Goal: Task Accomplishment & Management: Manage account settings

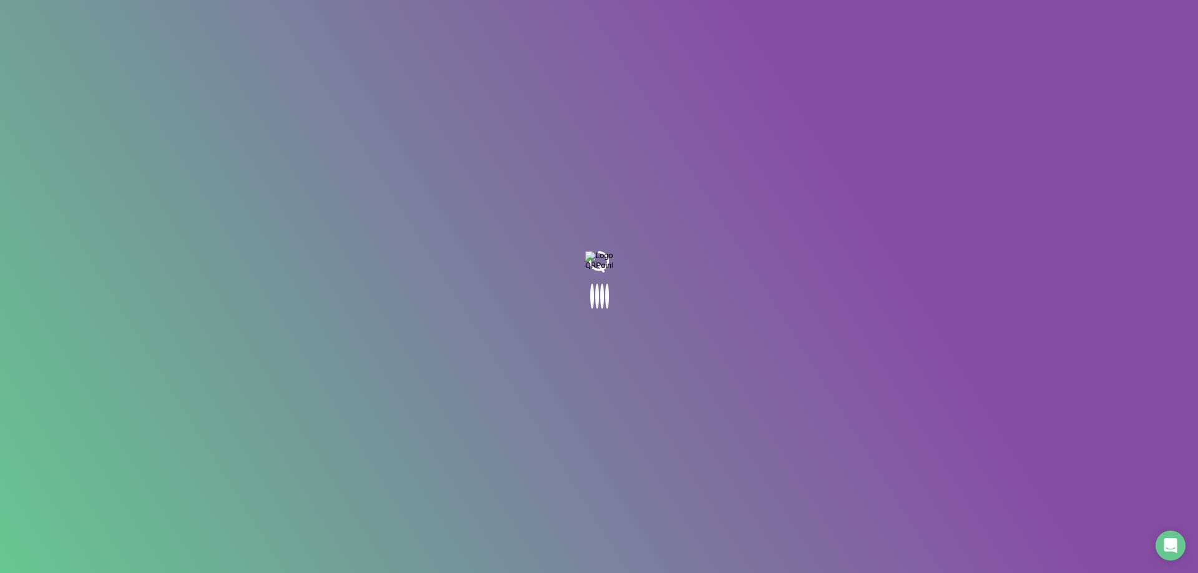
drag, startPoint x: 282, startPoint y: 52, endPoint x: 238, endPoint y: 13, distance: 59.2
click at [280, 49] on body at bounding box center [599, 286] width 1198 height 573
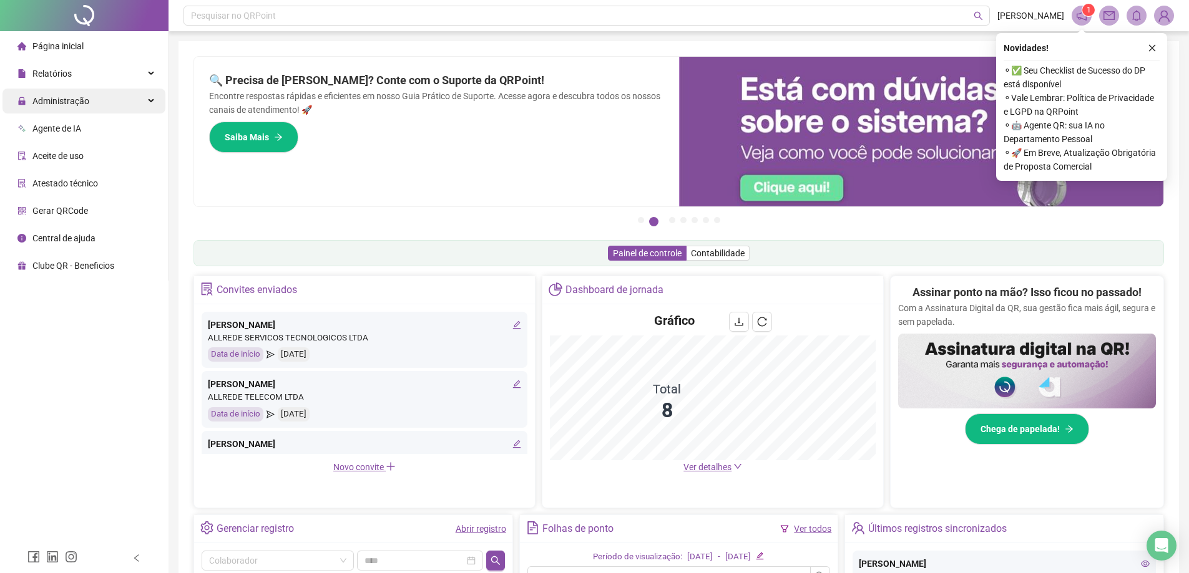
click at [100, 93] on div "Administração" at bounding box center [83, 101] width 163 height 25
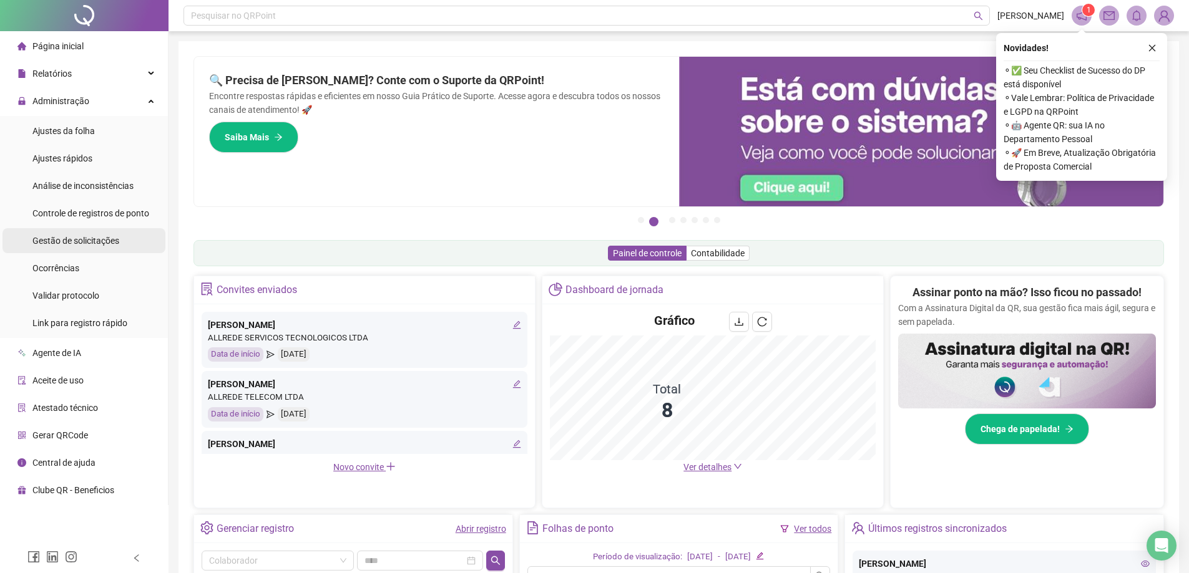
click at [91, 236] on span "Gestão de solicitações" at bounding box center [75, 241] width 87 height 10
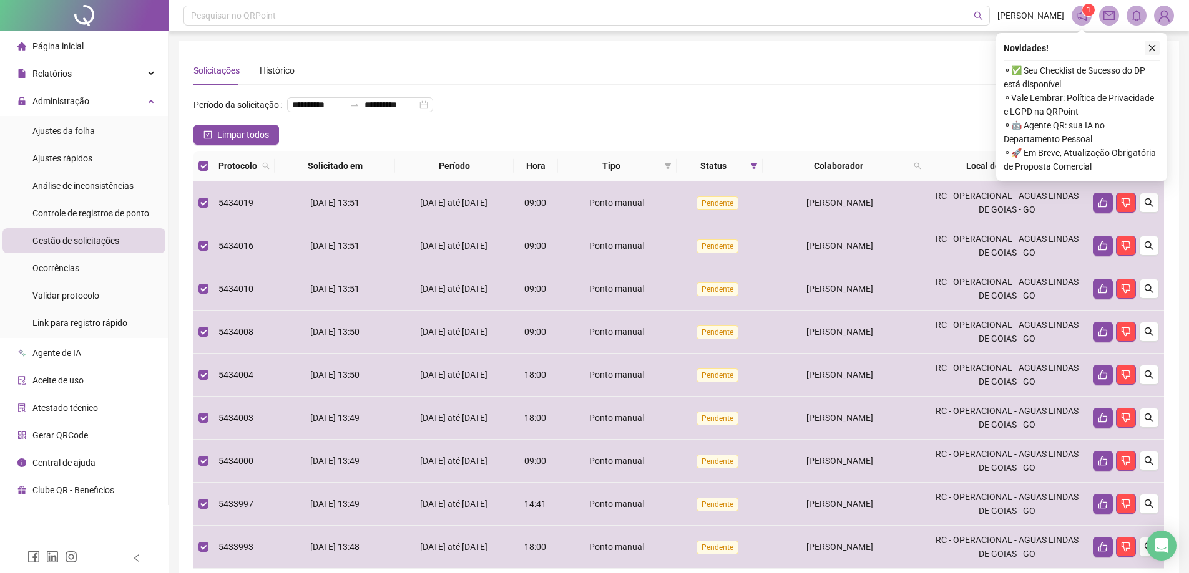
click at [1156, 42] on button "button" at bounding box center [1151, 48] width 15 height 15
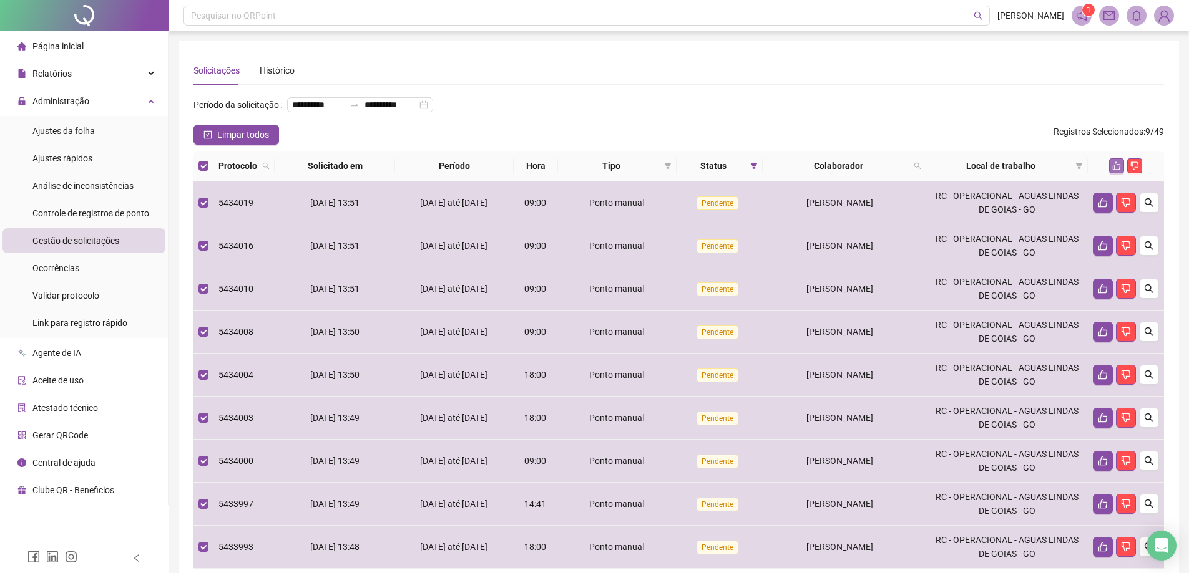
click at [1115, 170] on icon "like" at bounding box center [1116, 166] width 9 height 9
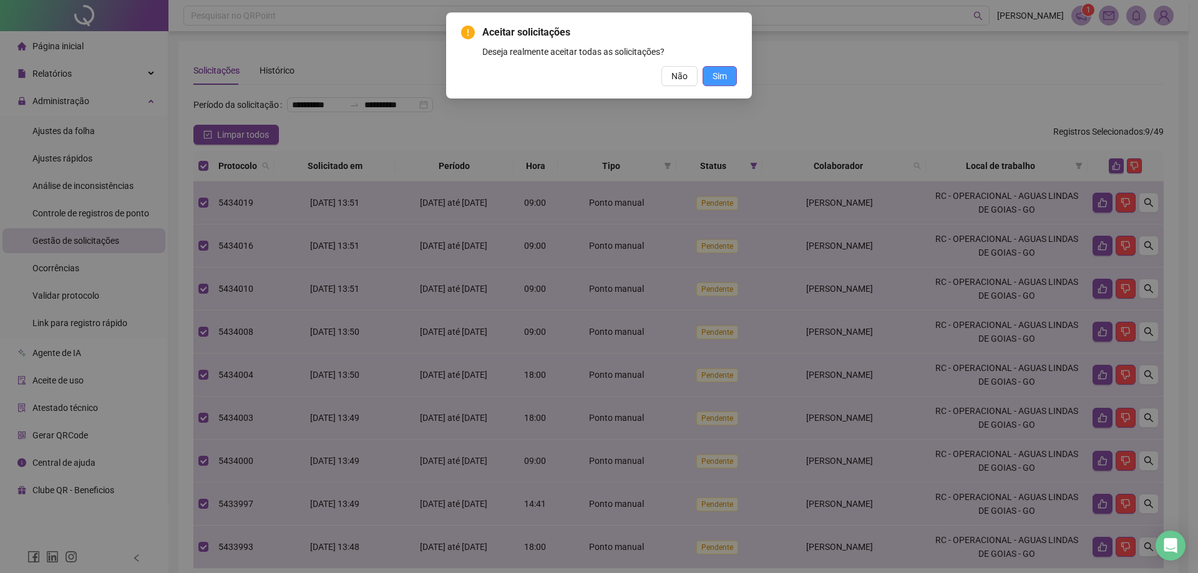
click at [726, 75] on span "Sim" at bounding box center [720, 76] width 14 height 14
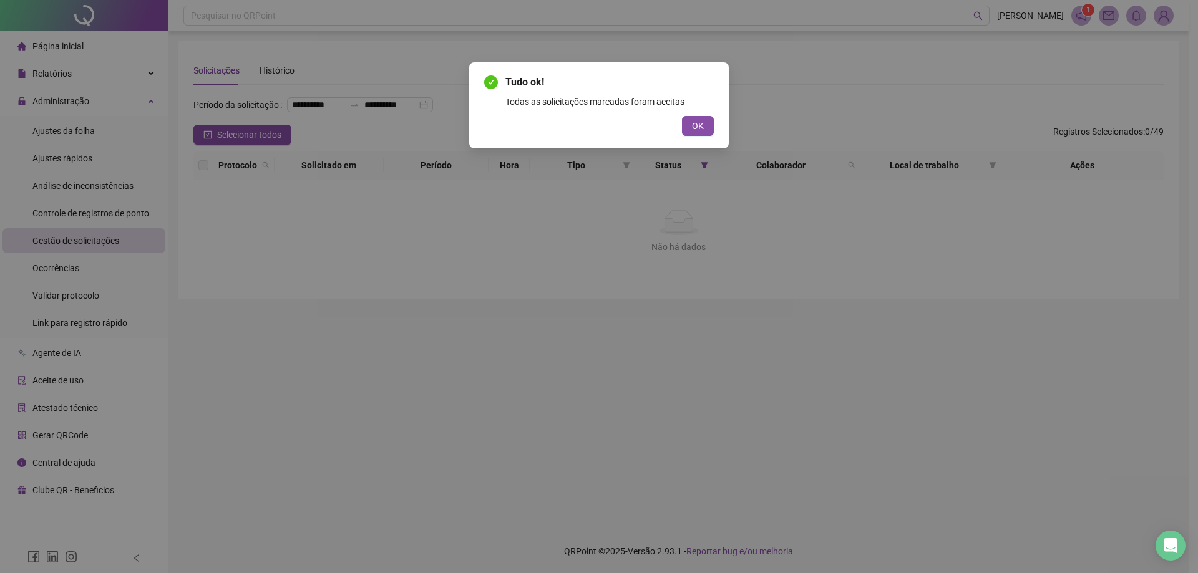
click at [683, 128] on button "OK" at bounding box center [698, 126] width 32 height 20
